Goal: Task Accomplishment & Management: Manage account settings

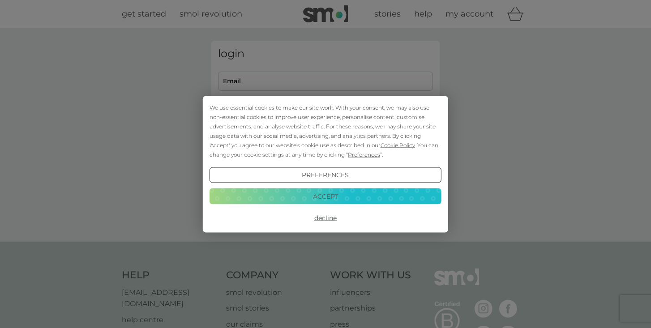
click at [327, 198] on button "Accept" at bounding box center [326, 197] width 232 height 16
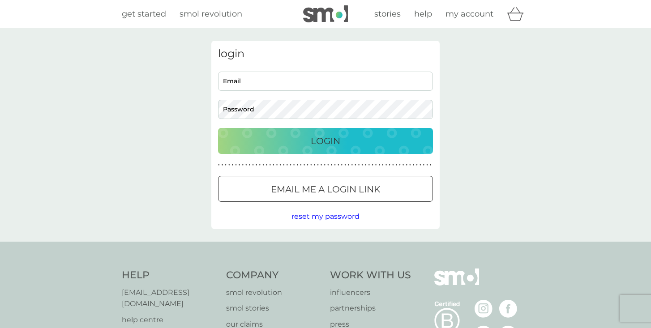
click at [296, 85] on input "Email" at bounding box center [325, 81] width 215 height 19
type input "rachelkrische@tutamail.com"
click at [218, 128] on button "Login" at bounding box center [325, 141] width 215 height 26
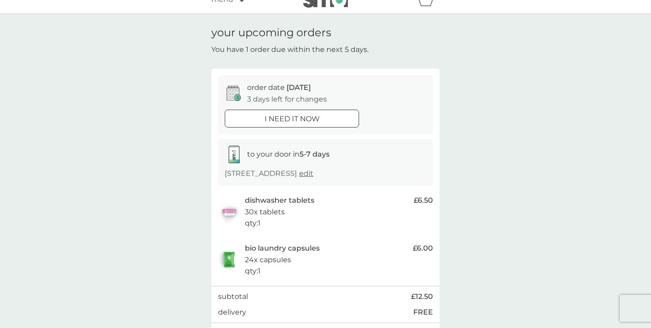
scroll to position [22, 0]
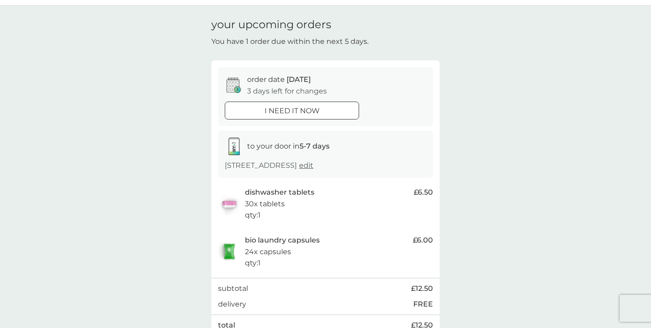
click at [265, 249] on p "24x capsules" at bounding box center [268, 252] width 46 height 12
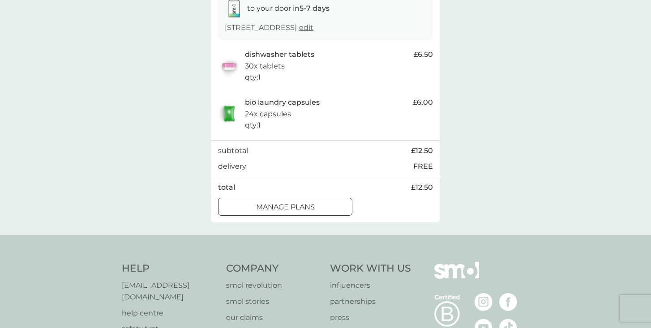
scroll to position [129, 0]
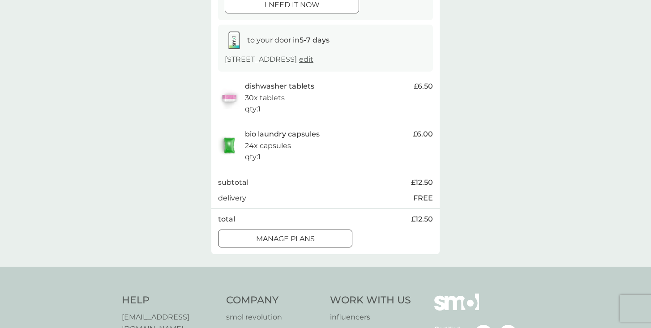
click at [293, 244] on p "manage plans" at bounding box center [285, 239] width 59 height 12
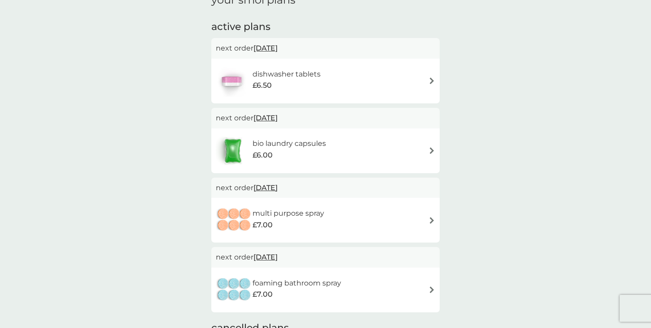
scroll to position [169, 0]
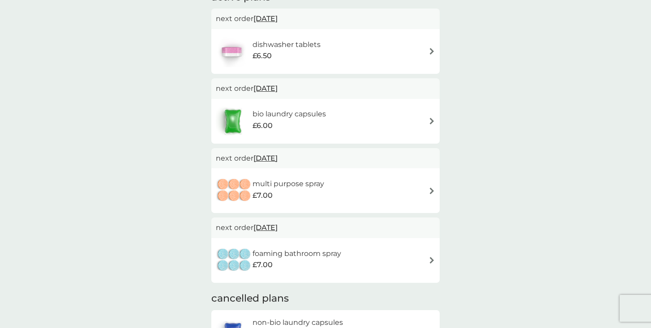
click at [354, 128] on div "bio laundry capsules £6.00" at bounding box center [326, 121] width 220 height 31
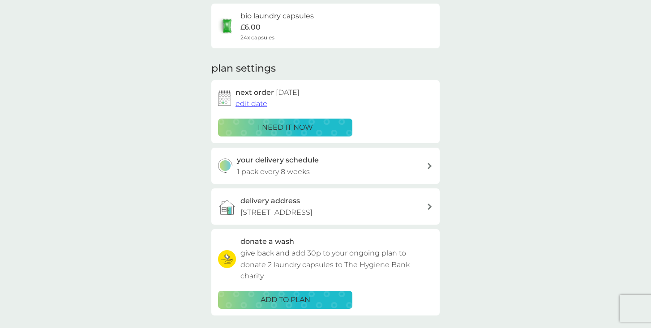
scroll to position [86, 0]
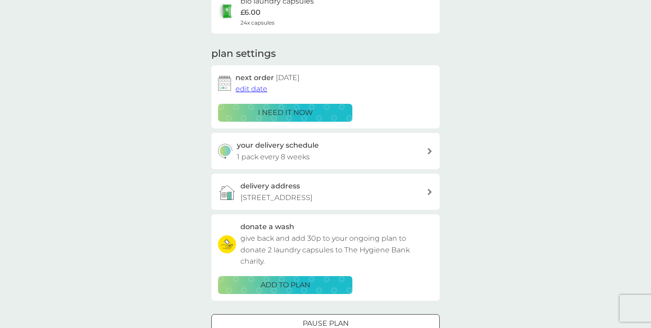
click at [248, 89] on span "edit date" at bounding box center [252, 89] width 32 height 9
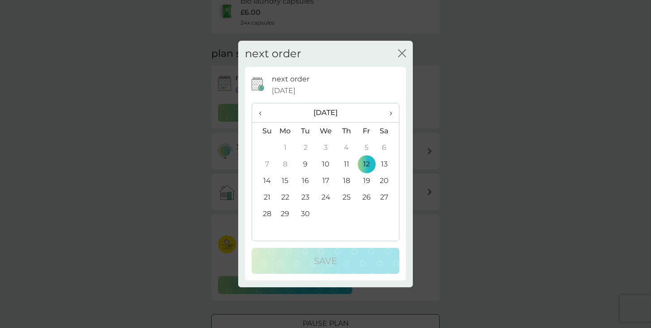
click at [390, 114] on span "›" at bounding box center [388, 113] width 9 height 19
click at [368, 164] on td "10" at bounding box center [367, 164] width 20 height 17
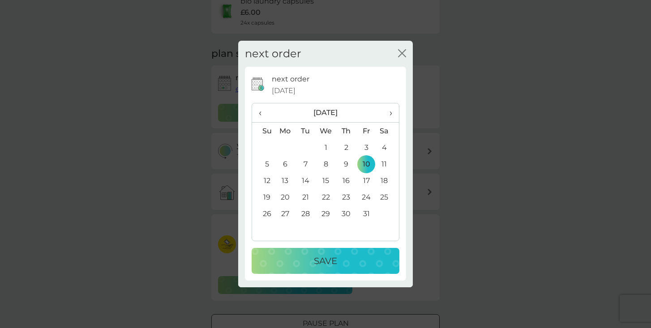
click at [319, 262] on p "Save" at bounding box center [325, 261] width 23 height 14
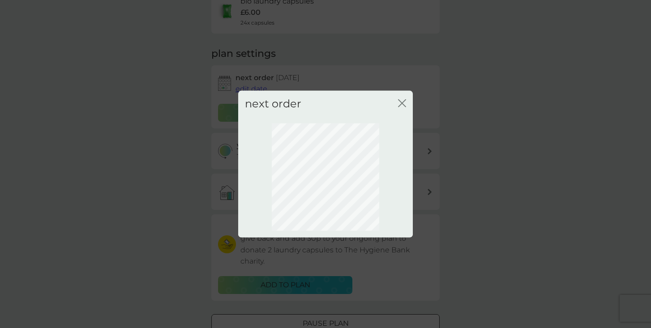
scroll to position [47, 0]
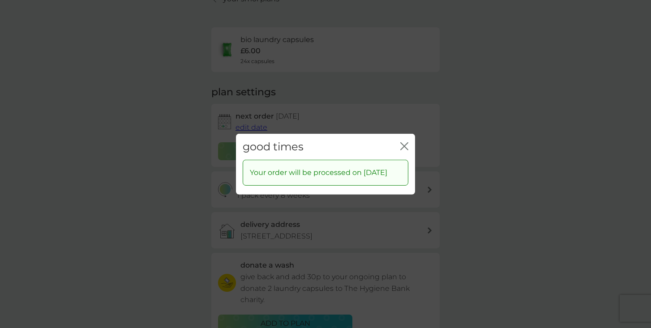
click at [404, 142] on icon "close" at bounding box center [405, 146] width 8 height 8
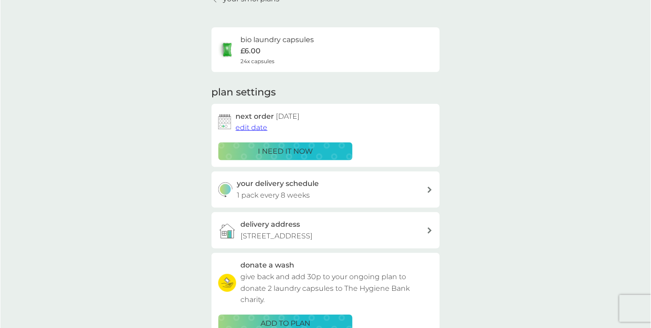
scroll to position [0, 0]
